Goal: Information Seeking & Learning: Learn about a topic

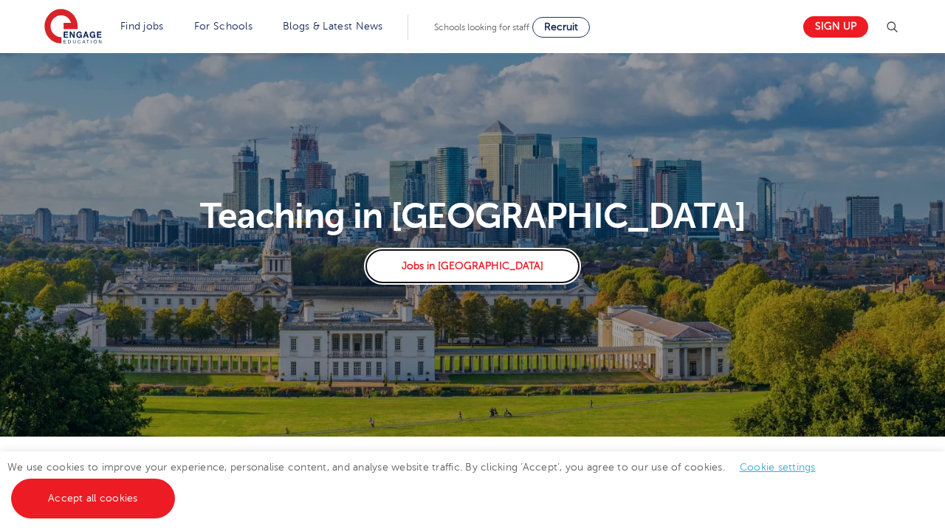
click at [475, 269] on link "Jobs in London" at bounding box center [472, 266] width 216 height 37
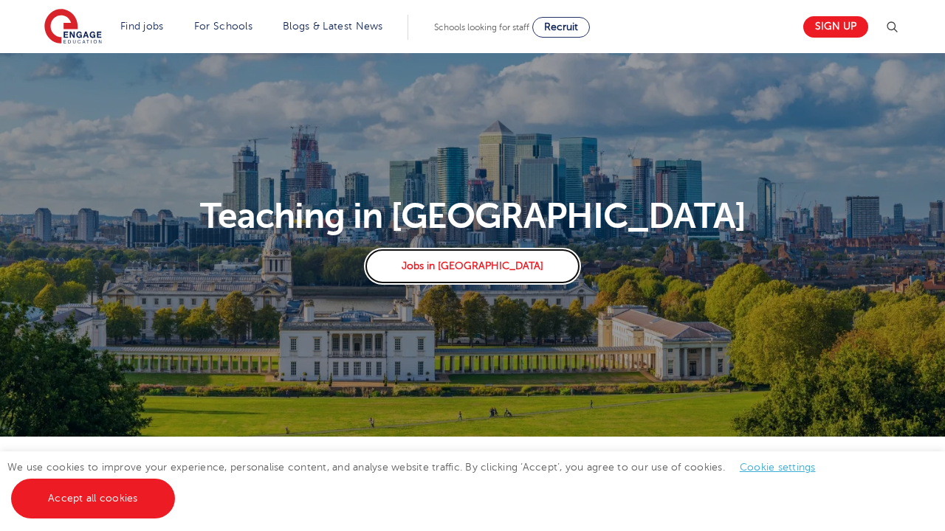
click at [475, 269] on link "Jobs in London" at bounding box center [472, 266] width 216 height 37
click at [897, 27] on img at bounding box center [892, 27] width 18 height 18
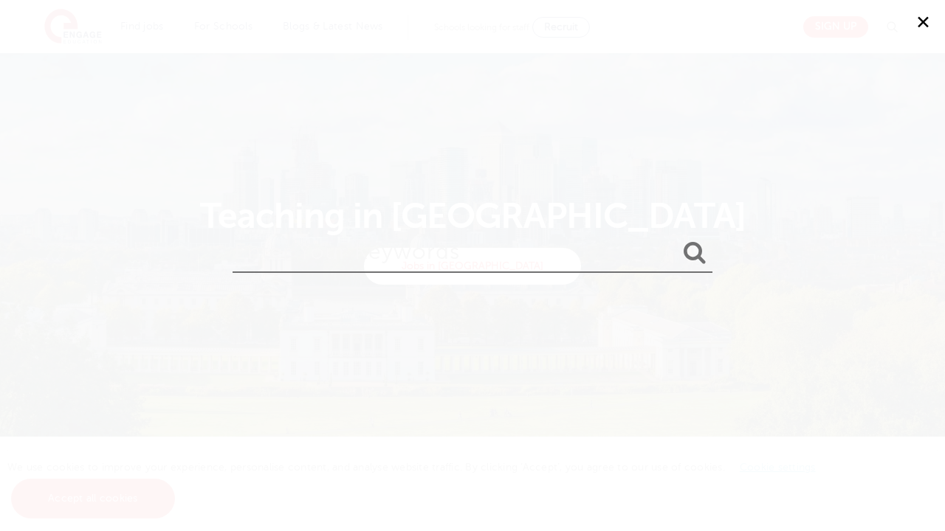
click at [463, 256] on input "search" at bounding box center [472, 249] width 480 height 48
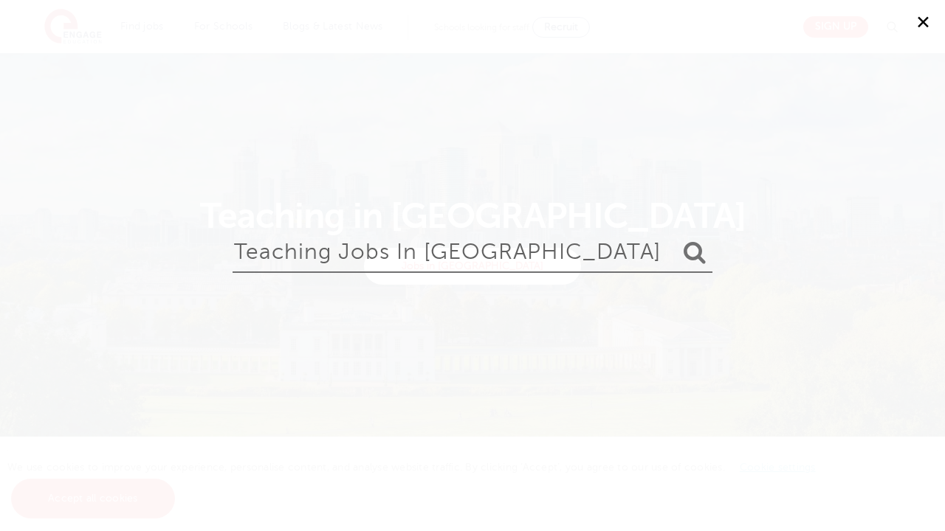
type input "teaching jobs in London"
click at [677, 240] on button "submit" at bounding box center [694, 253] width 35 height 27
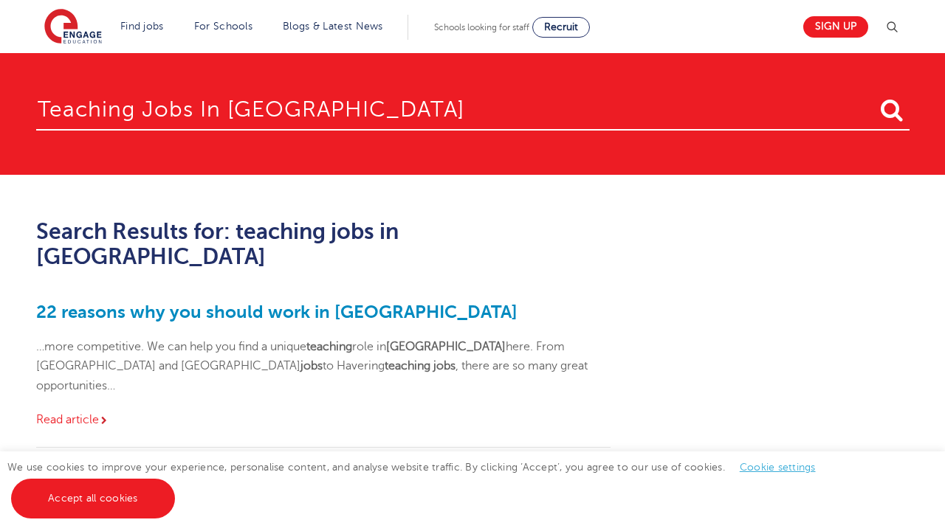
scroll to position [369, 0]
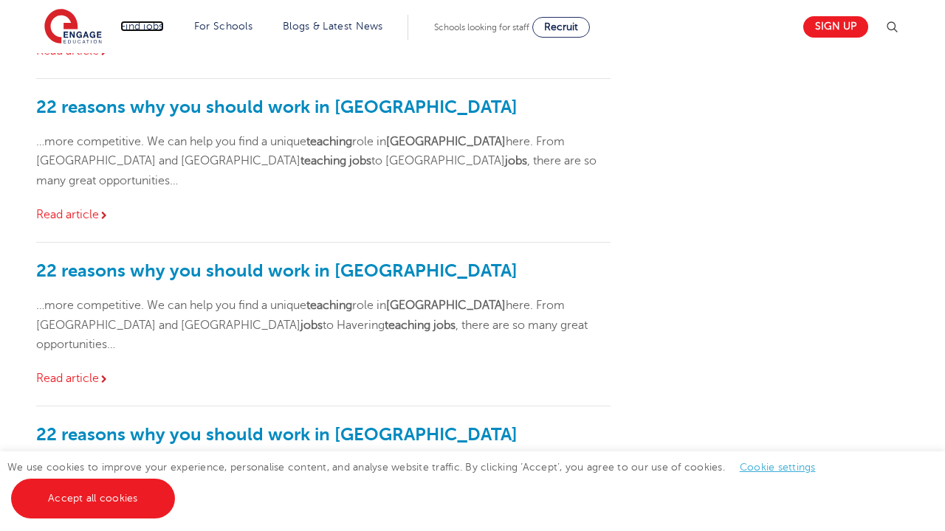
click at [143, 26] on link "Find jobs" at bounding box center [142, 26] width 44 height 11
